Goal: Browse casually

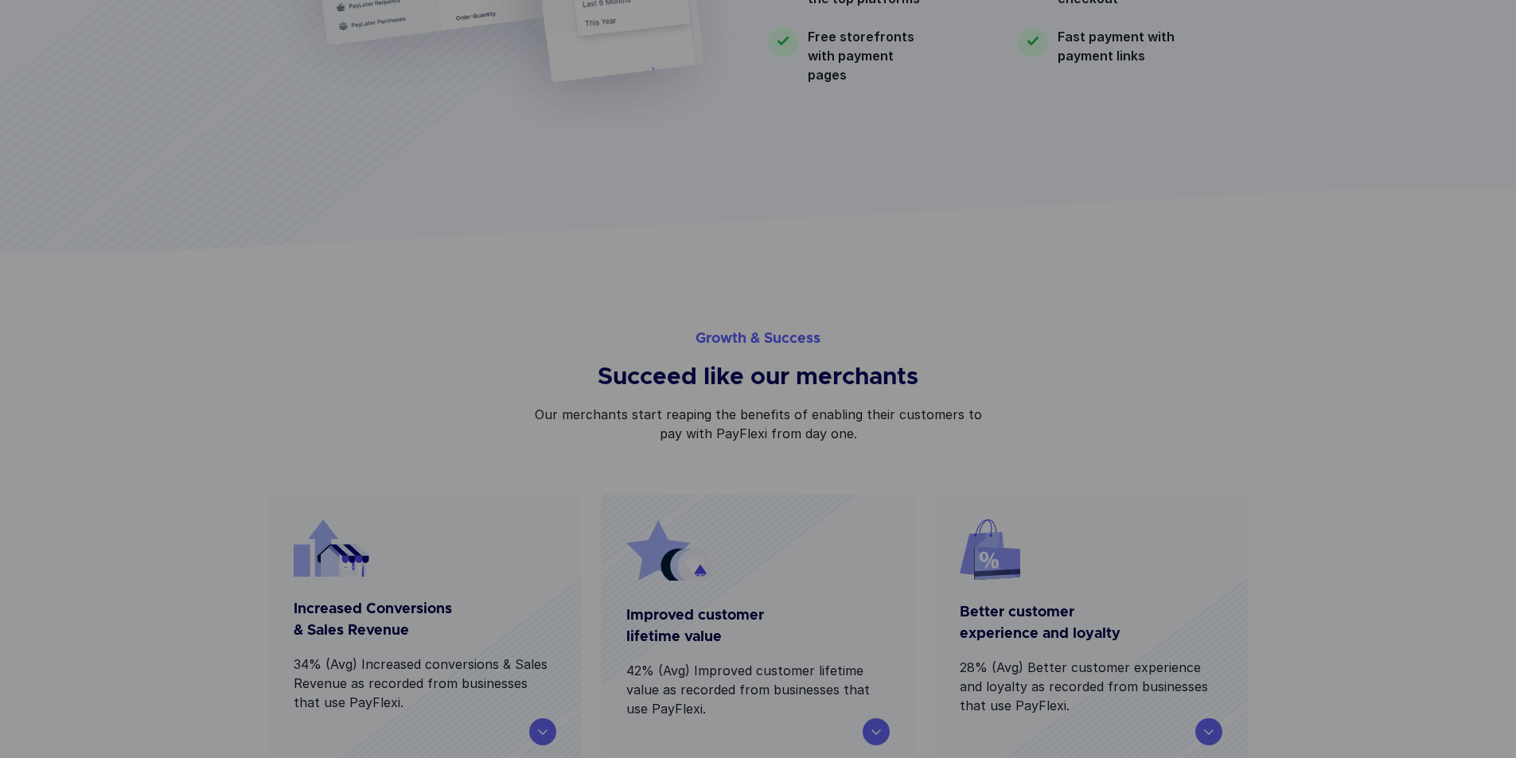
scroll to position [3648, 0]
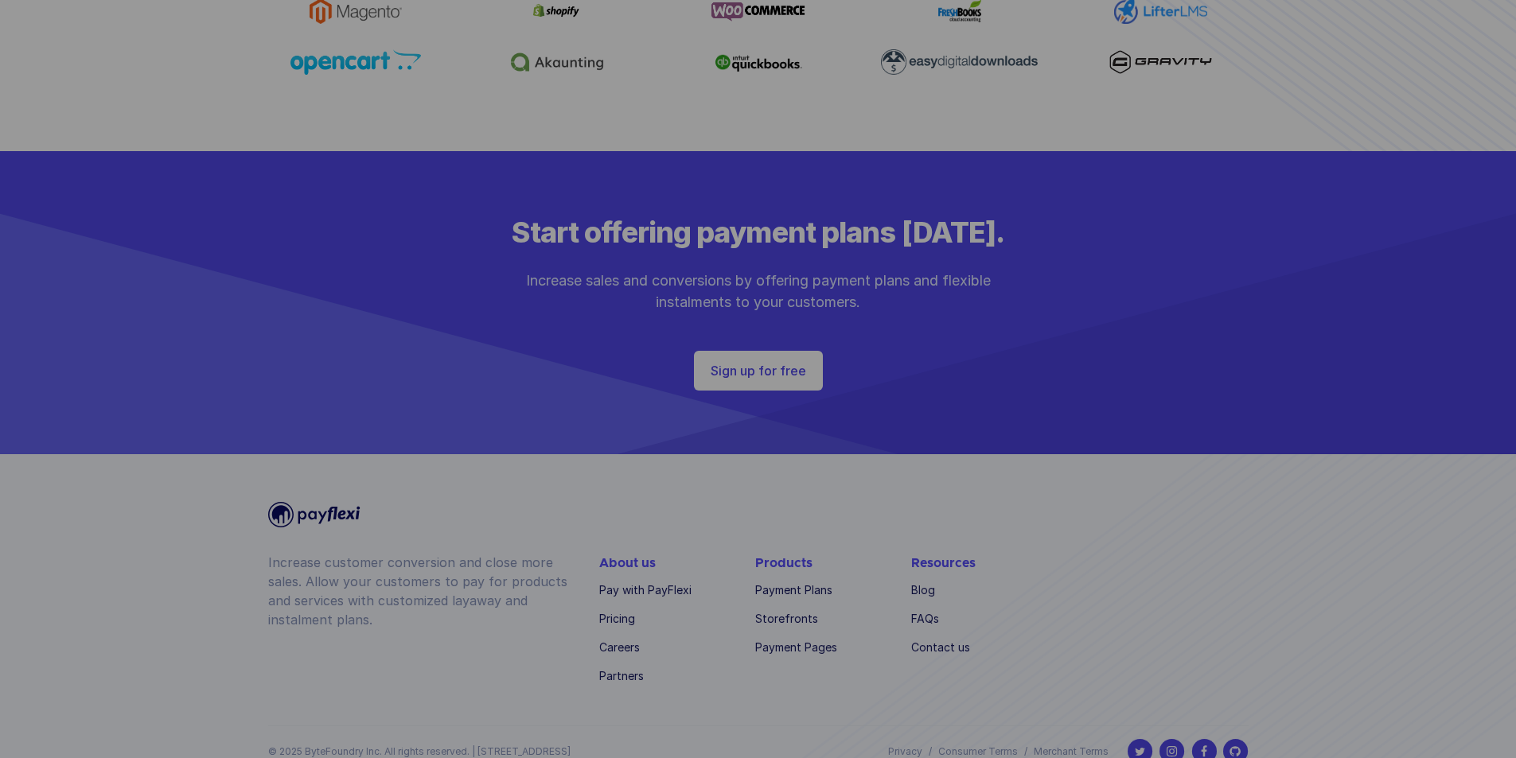
click at [412, 648] on div "Increase customer conversion and close more sales. Allow your customers to pay …" at bounding box center [421, 620] width 306 height 134
click at [385, 745] on p "© 2025 ByteFoundry Inc. All rights reserved. | [STREET_ADDRESS]" at bounding box center [419, 752] width 302 height 14
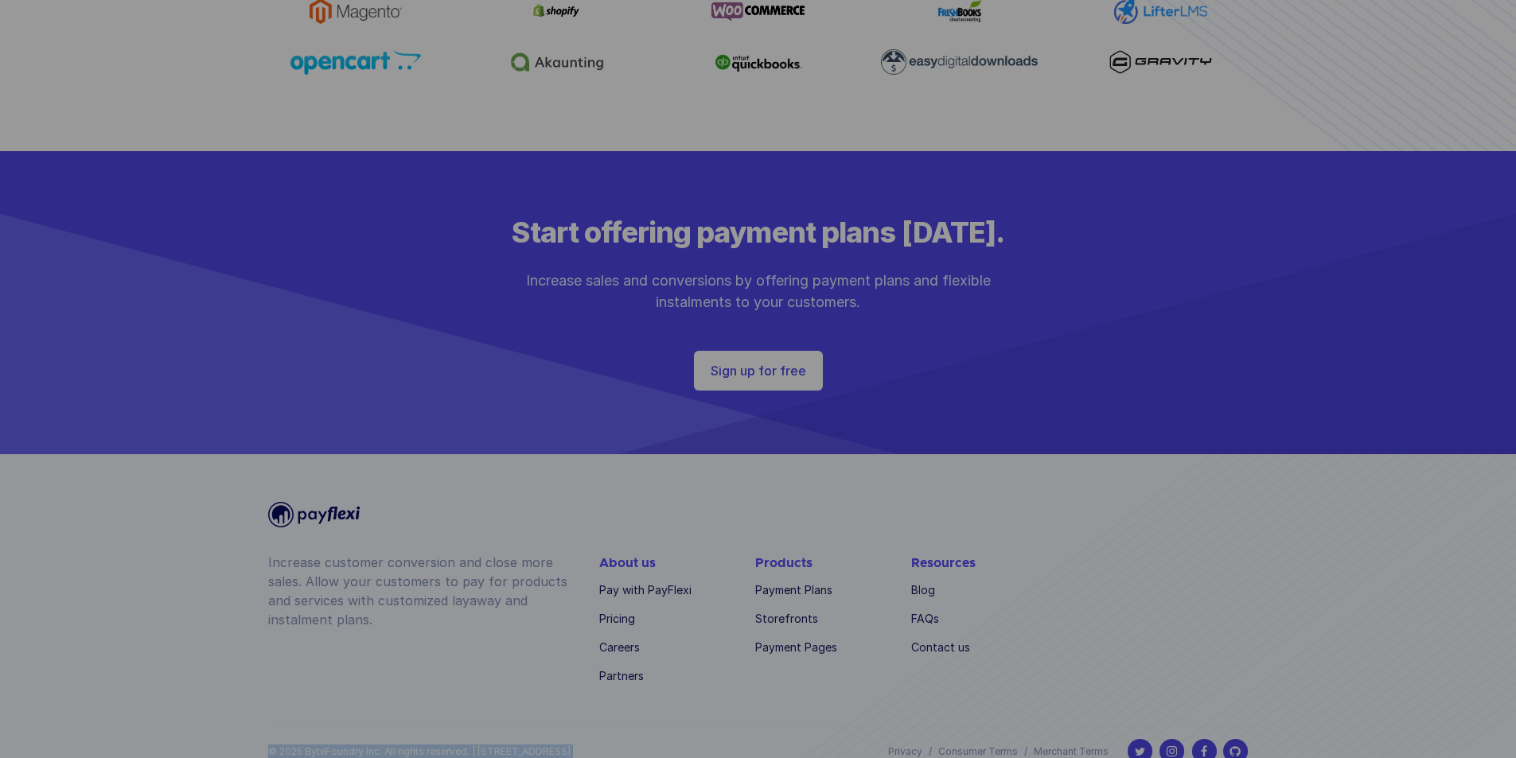
click at [380, 745] on p "© 2025 ByteFoundry Inc. All rights reserved. | [STREET_ADDRESS]" at bounding box center [419, 752] width 302 height 14
click at [444, 676] on div "Increase customer conversion and close more sales. Allow your customers to pay …" at bounding box center [758, 589] width 1019 height 271
copy p "ByteFoundry Inc."
drag, startPoint x: 385, startPoint y: 733, endPoint x: 303, endPoint y: 731, distance: 82.0
click at [303, 745] on p "© 2025 ByteFoundry Inc. All rights reserved. | [STREET_ADDRESS]" at bounding box center [419, 752] width 302 height 14
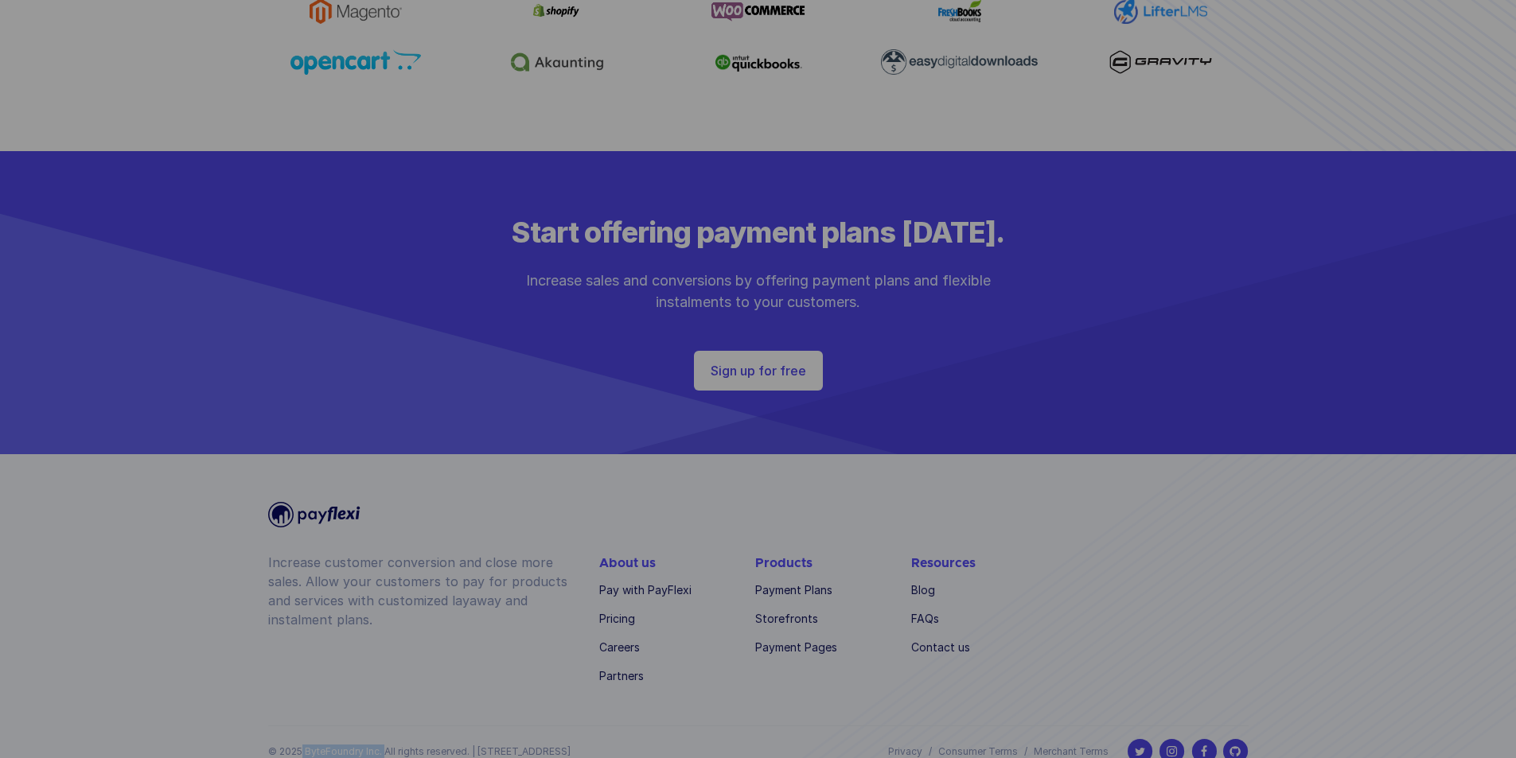
copy p "ByteFoundry Inc."
